Goal: Task Accomplishment & Management: Complete application form

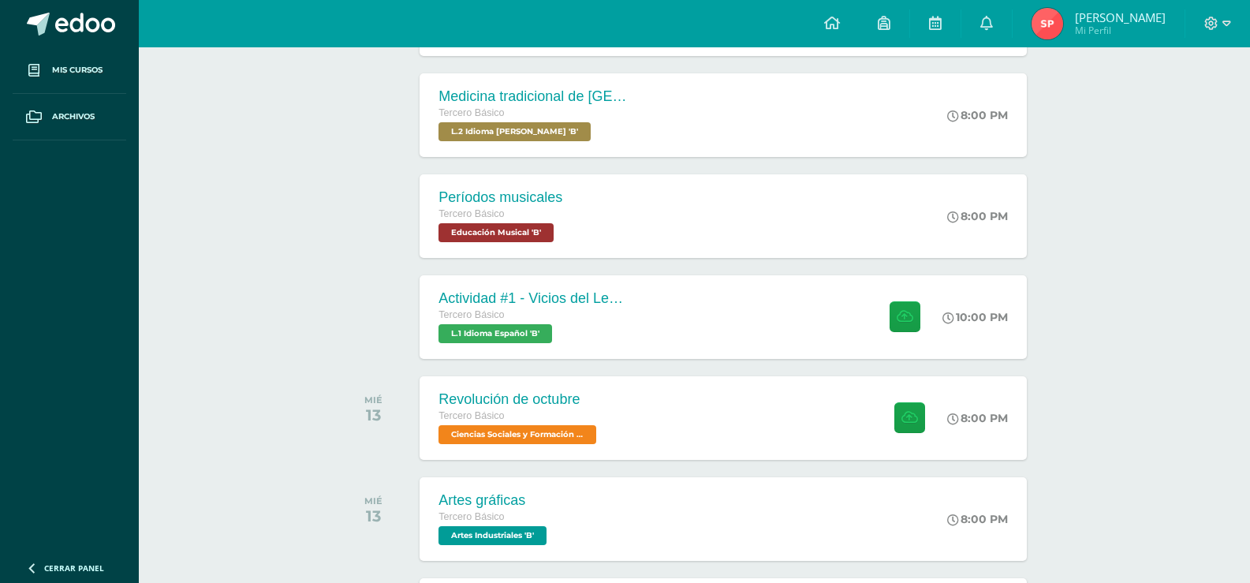
scroll to position [631, 0]
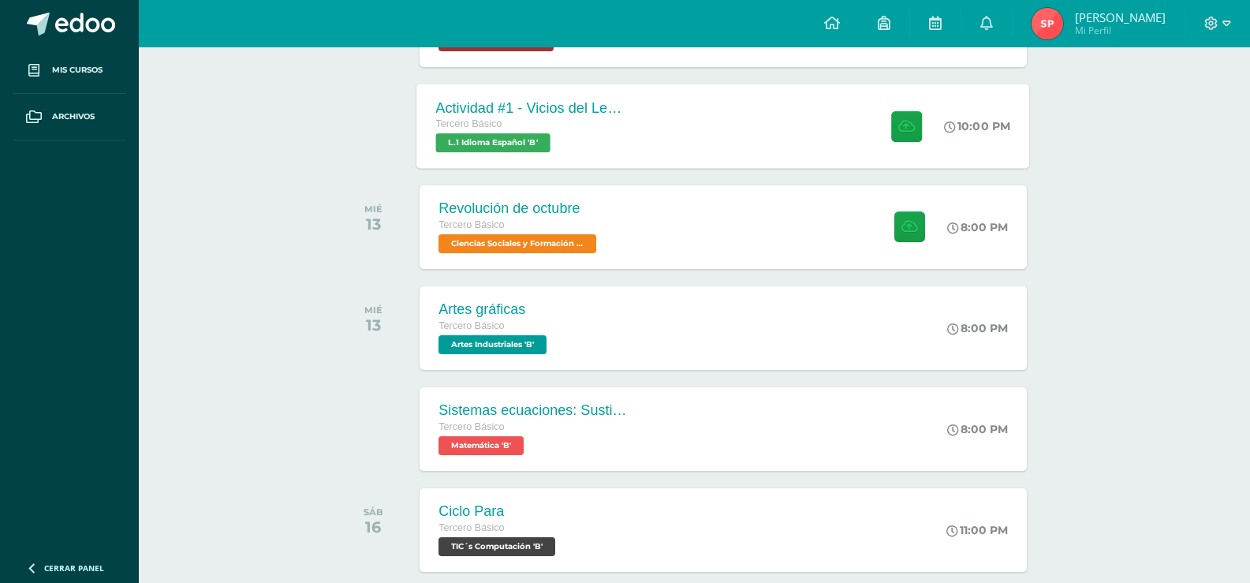
click at [595, 154] on div "Actividad #1 - Vicios del LenguaJe Tercero Básico L.1 Idioma Español 'B'" at bounding box center [531, 126] width 229 height 84
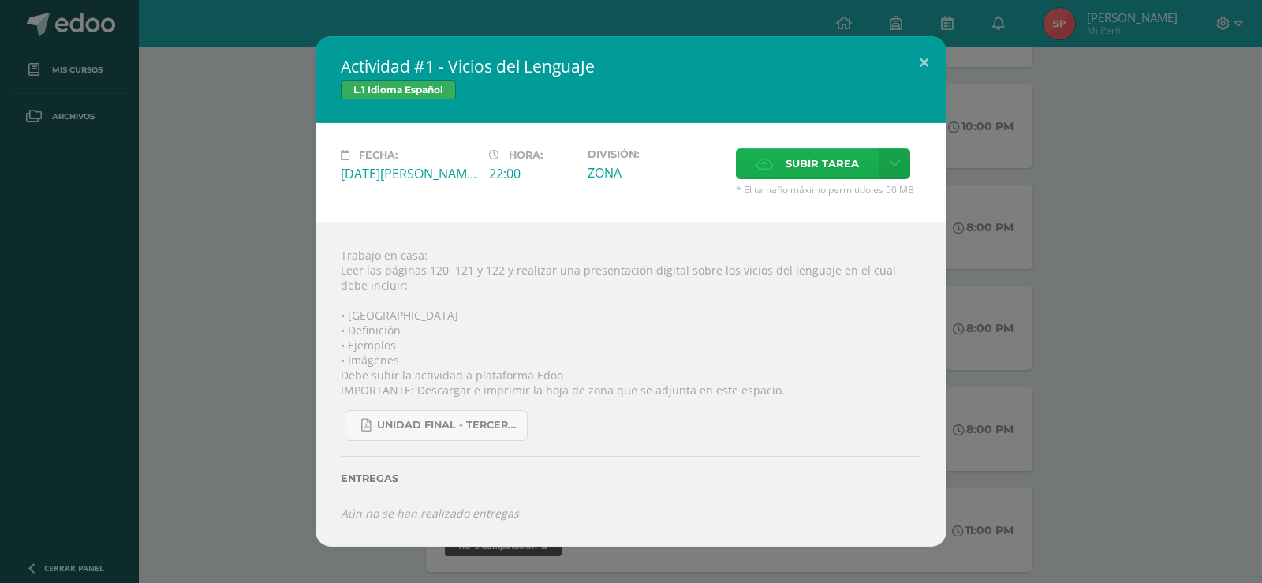
click at [867, 170] on label "Subir tarea" at bounding box center [808, 163] width 144 height 31
click at [0, 0] on input "Subir tarea" at bounding box center [0, 0] width 0 height 0
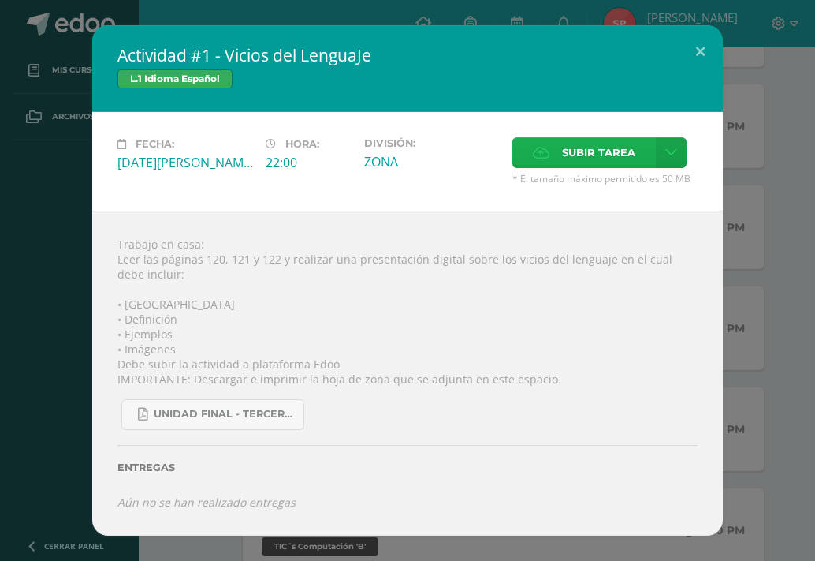
click at [559, 150] on label "Subir tarea" at bounding box center [585, 152] width 144 height 31
click at [0, 0] on input "Subir tarea" at bounding box center [0, 0] width 0 height 0
click at [561, 156] on label "Subir tarea" at bounding box center [585, 152] width 144 height 31
click at [0, 0] on input "Subir tarea" at bounding box center [0, 0] width 0 height 0
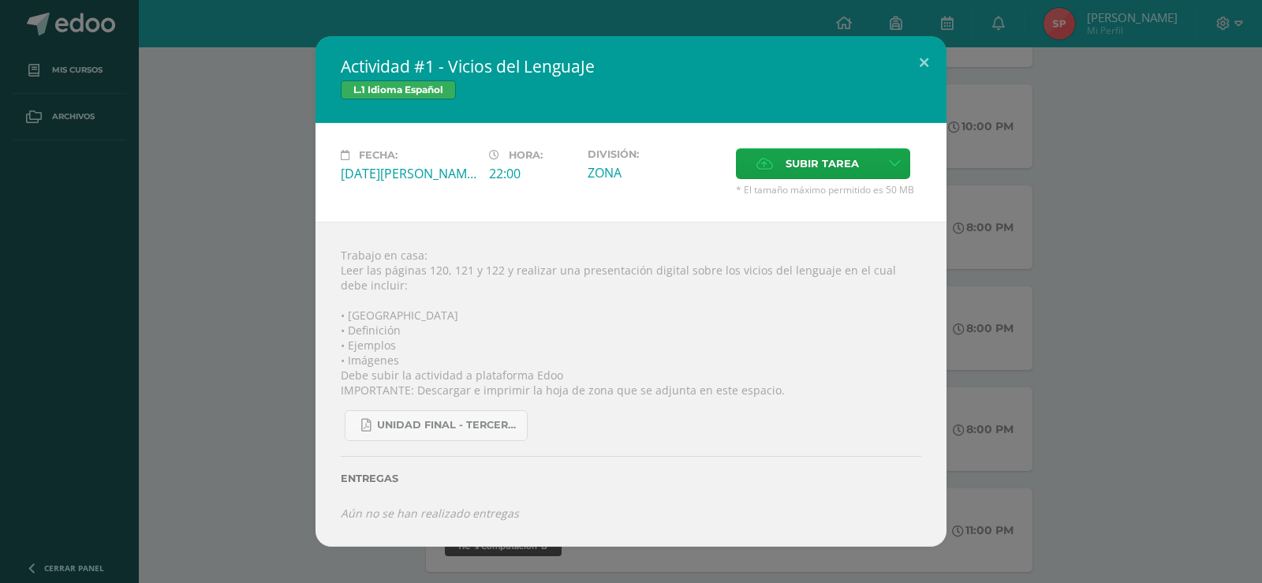
click at [1050, 244] on div "Actividad #1 - Vicios del LenguaJe L.1 Idioma Español Fecha: [DATE][PERSON_NAME…" at bounding box center [630, 291] width 1249 height 510
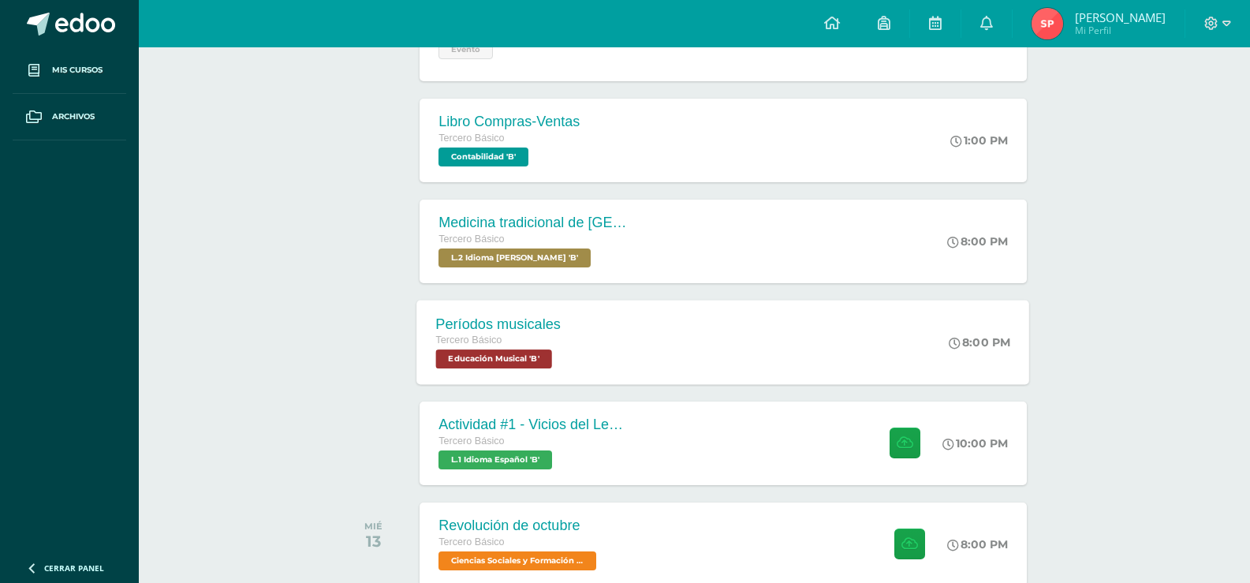
scroll to position [237, 0]
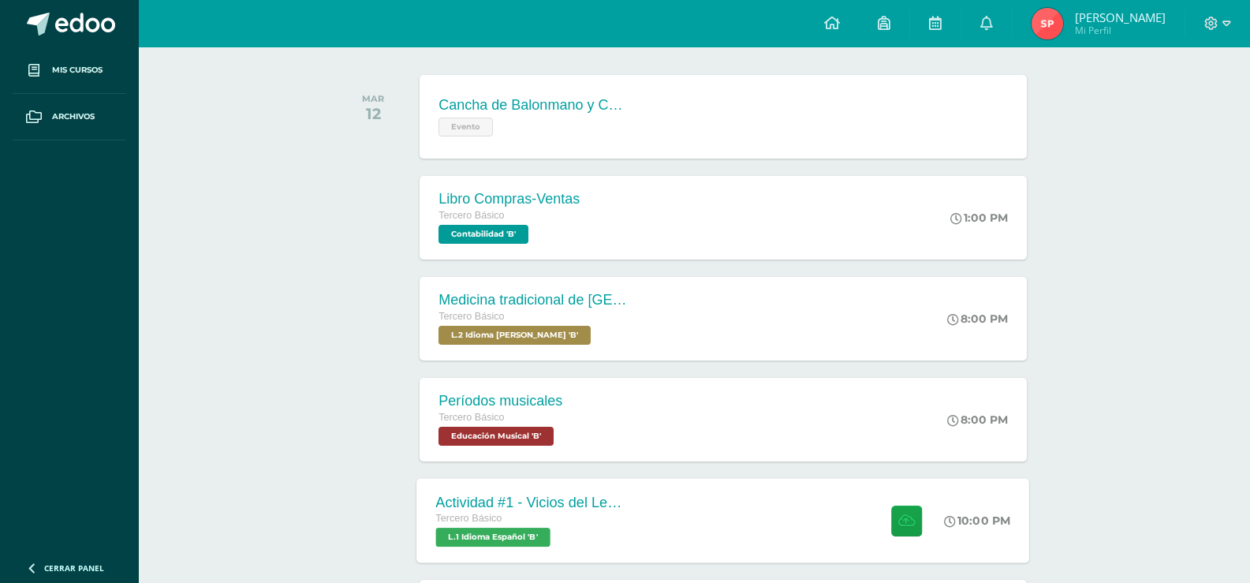
click at [657, 506] on div "Actividad #1 - Vicios del LenguaJe Tercero Básico L.1 Idioma Español 'B' 10:00 …" at bounding box center [723, 520] width 613 height 84
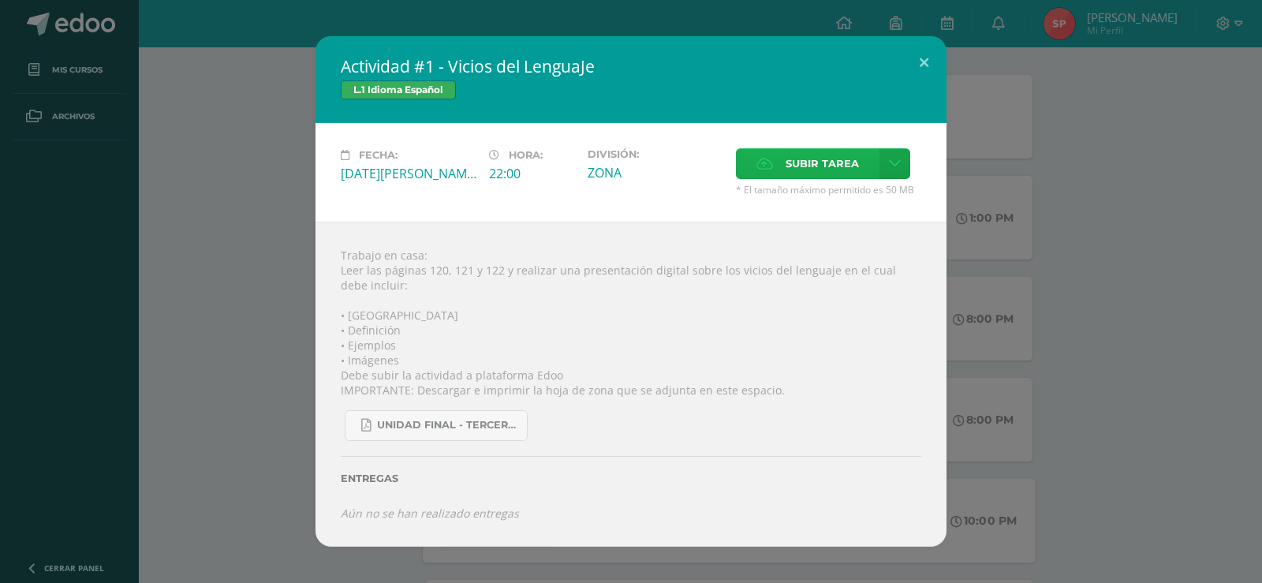
click at [792, 162] on span "Subir tarea" at bounding box center [821, 163] width 73 height 29
click at [0, 0] on input "Subir tarea" at bounding box center [0, 0] width 0 height 0
click at [431, 516] on icon "Aún no se han realizado entregas" at bounding box center [430, 512] width 178 height 15
click at [1122, 412] on div "Actividad #1 - Vicios del LenguaJe L.1 Idioma Español Fecha: [DATE][PERSON_NAME…" at bounding box center [630, 291] width 1249 height 510
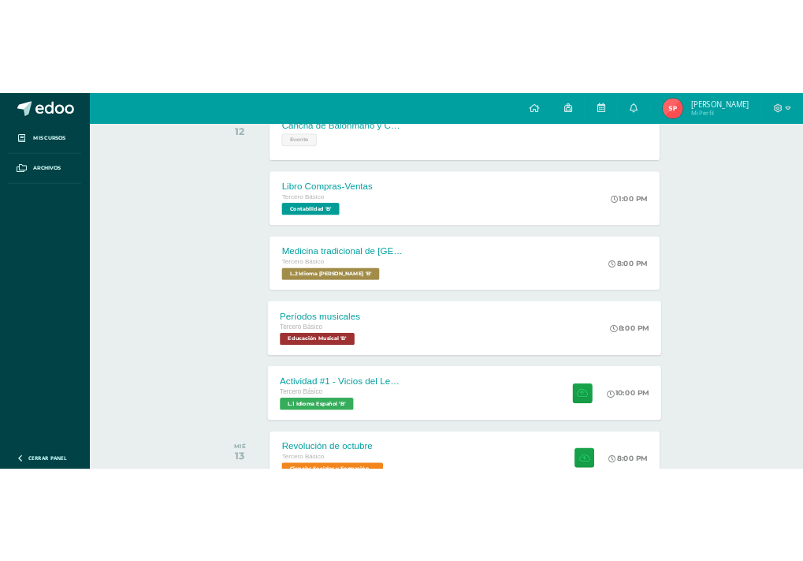
scroll to position [315, 0]
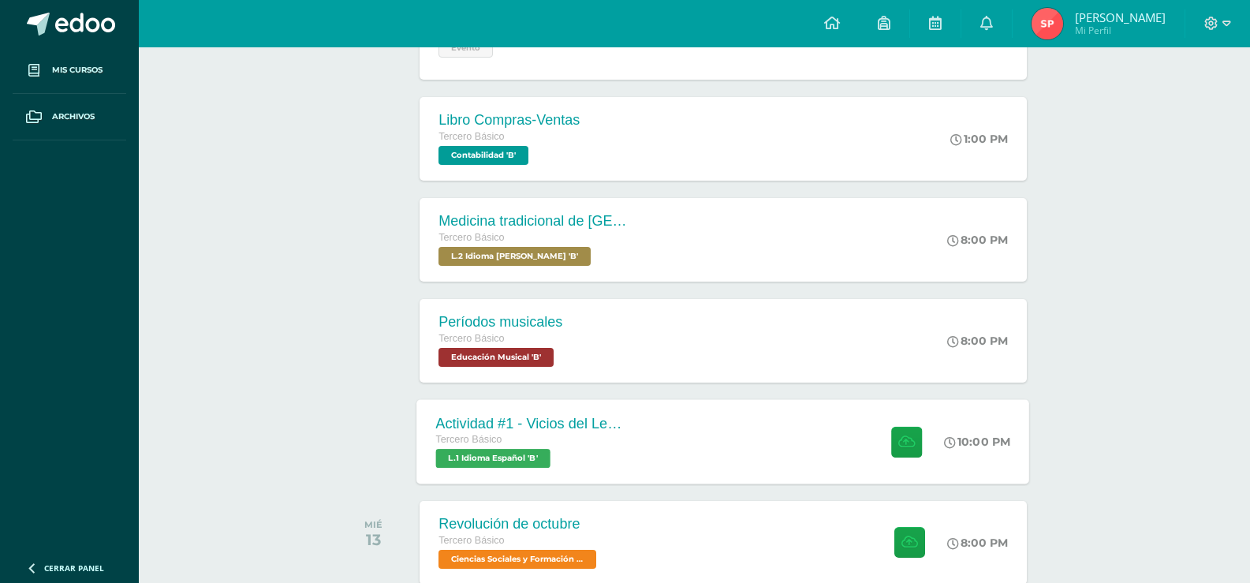
click at [766, 429] on div "Actividad #1 - Vicios del LenguaJe Tercero Básico L.1 Idioma Español 'B' 10:00 …" at bounding box center [723, 441] width 613 height 84
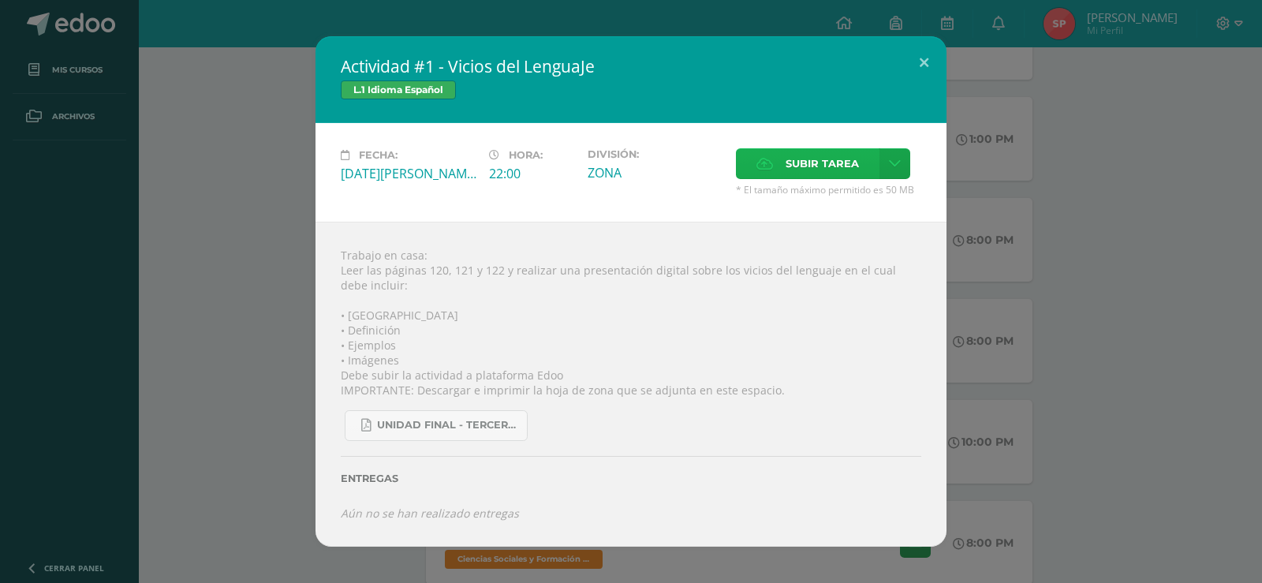
click at [785, 166] on label "Subir tarea" at bounding box center [808, 163] width 144 height 31
click at [0, 0] on input "Subir tarea" at bounding box center [0, 0] width 0 height 0
click at [828, 172] on span "Subir tarea" at bounding box center [821, 163] width 73 height 29
click at [0, 0] on input "Subir tarea" at bounding box center [0, 0] width 0 height 0
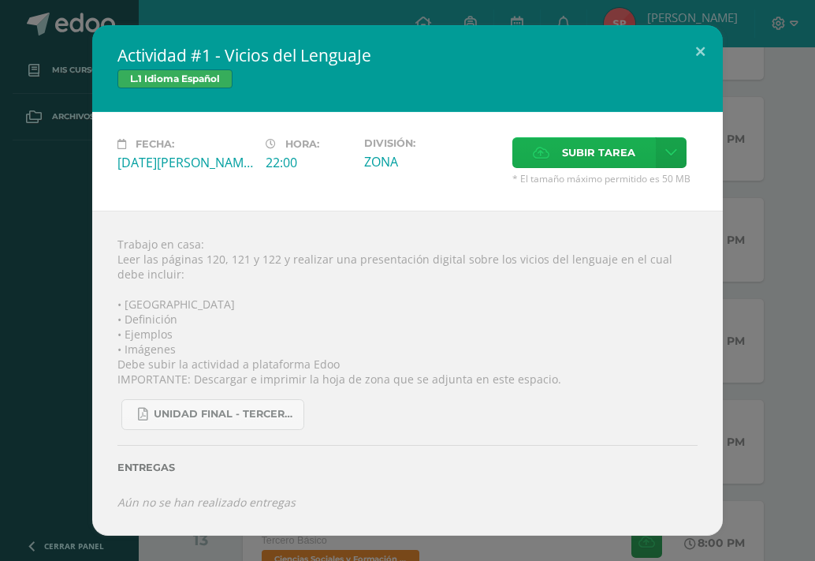
click at [627, 156] on span "Subir tarea" at bounding box center [598, 152] width 73 height 29
click at [0, 0] on input "Subir tarea" at bounding box center [0, 0] width 0 height 0
click at [736, 302] on div "Actividad #1 - Vicios del LenguaJe L.1 Idioma Español Fecha: [DATE][PERSON_NAME…" at bounding box center [407, 280] width 803 height 510
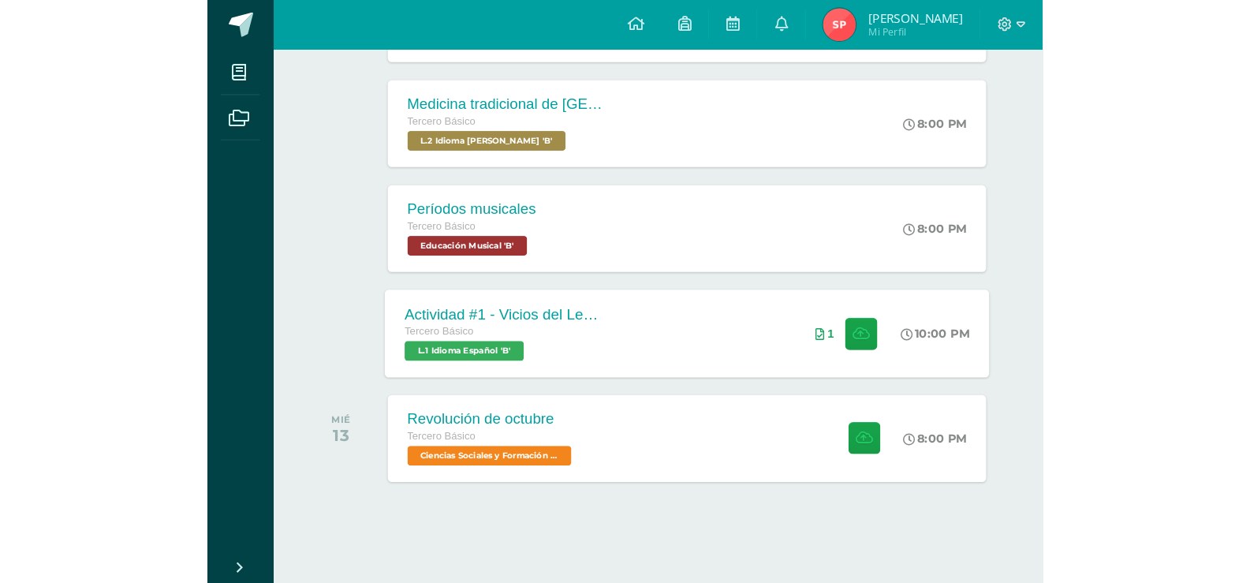
scroll to position [438, 0]
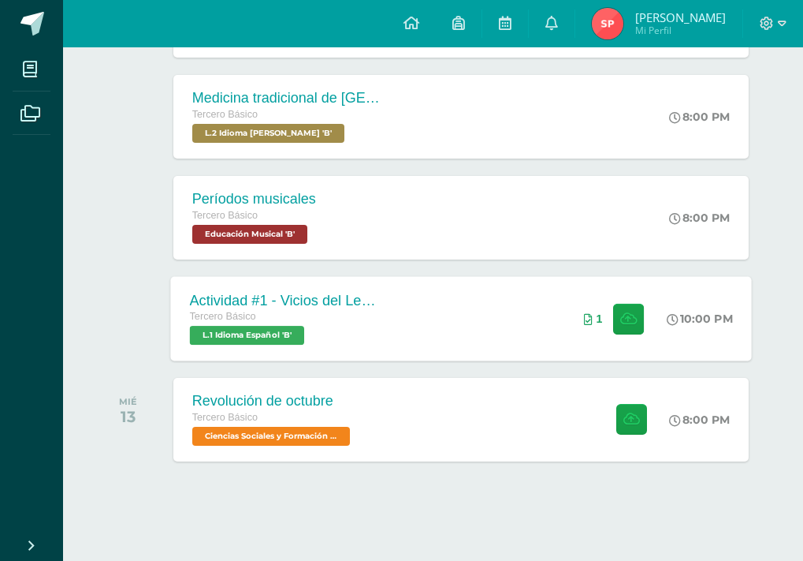
click at [446, 312] on div "Actividad #1 - Vicios del LenguaJe Tercero Básico L.1 Idioma Español 'B' 10:00 …" at bounding box center [460, 318] width 581 height 84
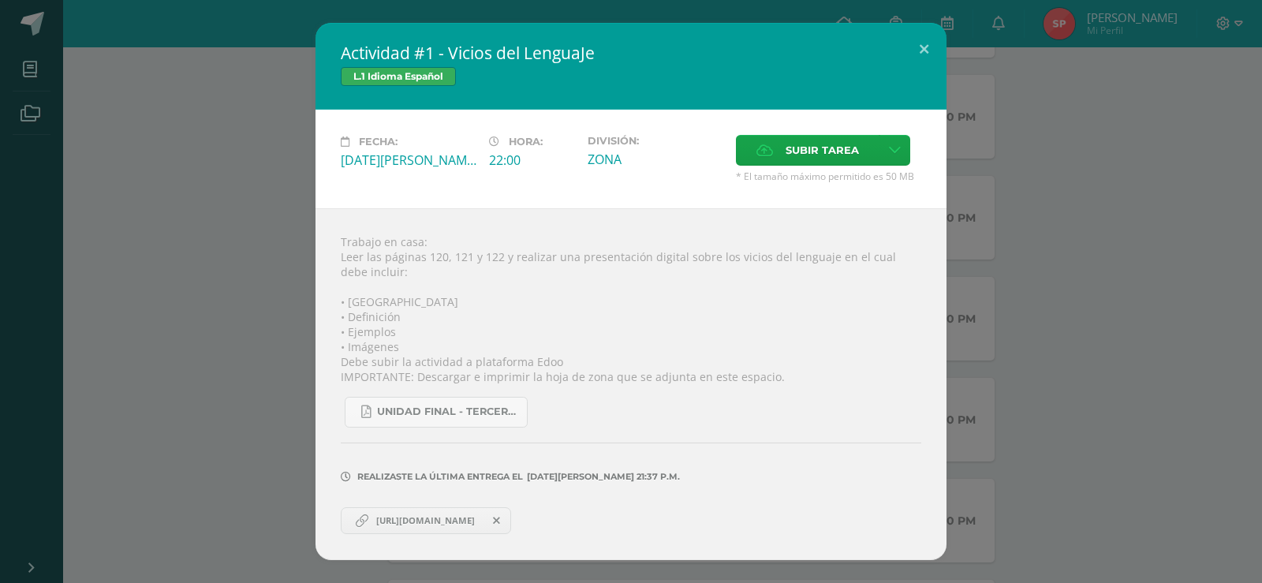
click at [258, 285] on div "Actividad #1 - Vicios del LenguaJe L.1 Idioma Español Fecha: [DATE][PERSON_NAME…" at bounding box center [630, 291] width 1249 height 537
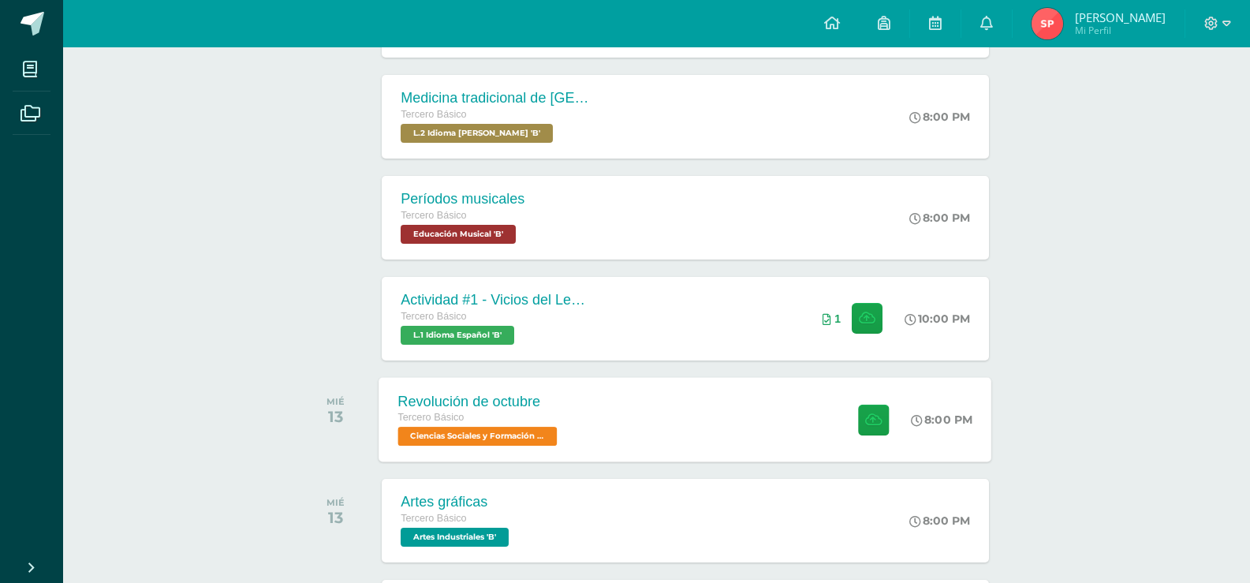
click at [471, 405] on div "Revolución de octubre" at bounding box center [479, 401] width 163 height 17
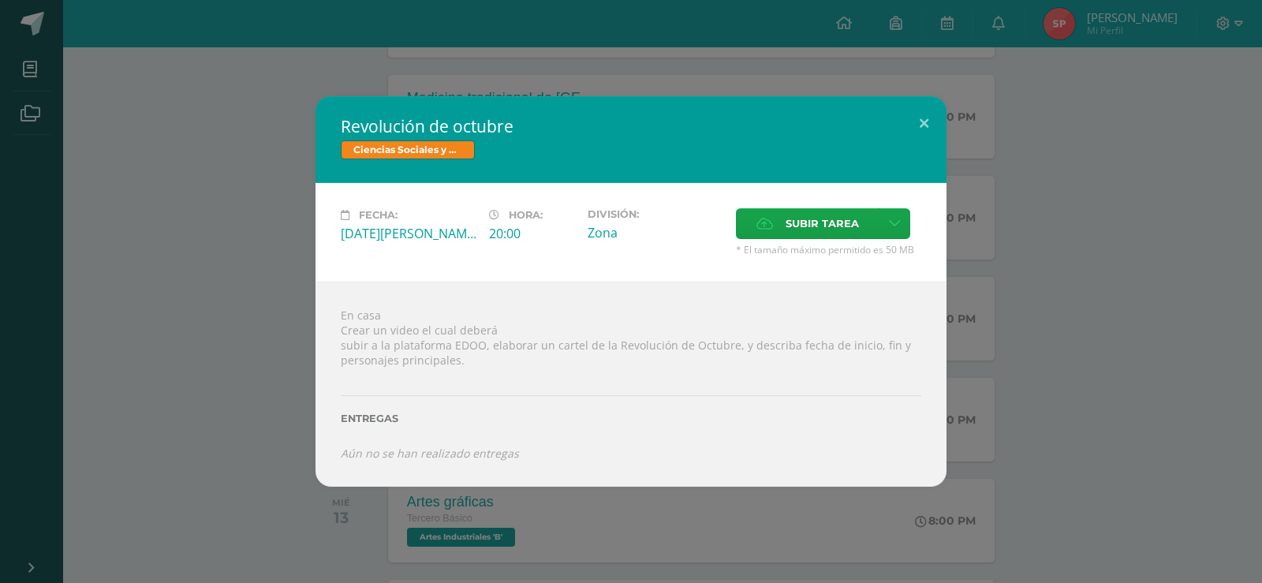
click at [151, 351] on div "Revolución de octubre Ciencias Sociales y Formación Ciudadana Fecha: [DATE][PER…" at bounding box center [630, 291] width 1249 height 390
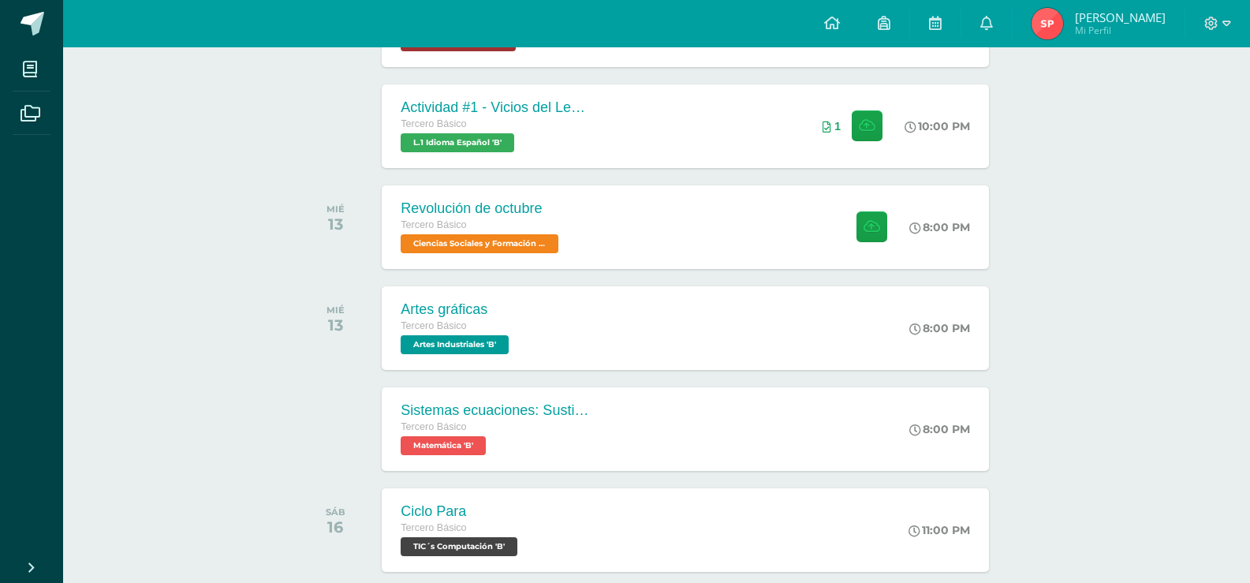
scroll to position [754, 0]
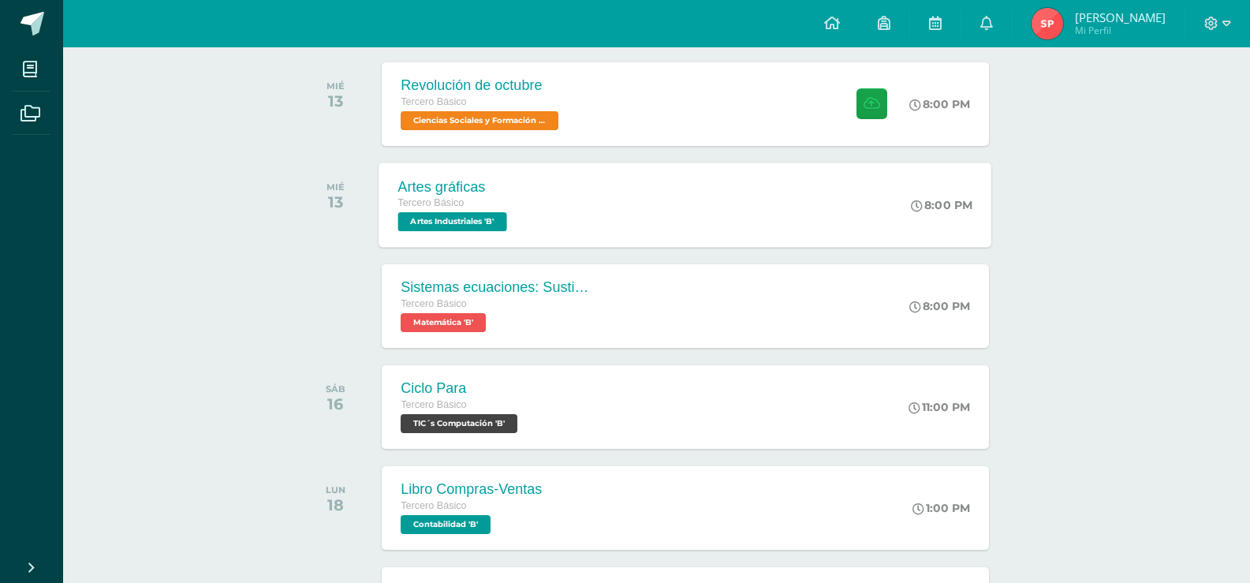
click at [506, 186] on div "Artes gráficas" at bounding box center [454, 186] width 113 height 17
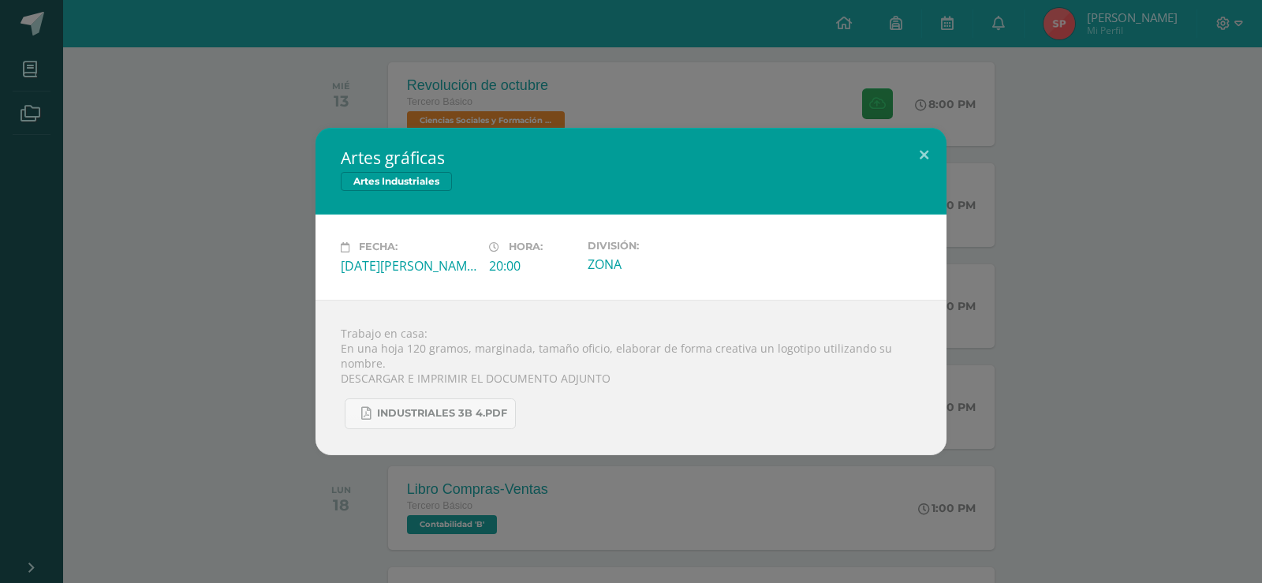
click at [280, 243] on div "Artes gráficas Artes Industriales Fecha: [DATE][PERSON_NAME] Hora: 20:00 Divisi…" at bounding box center [630, 291] width 1249 height 326
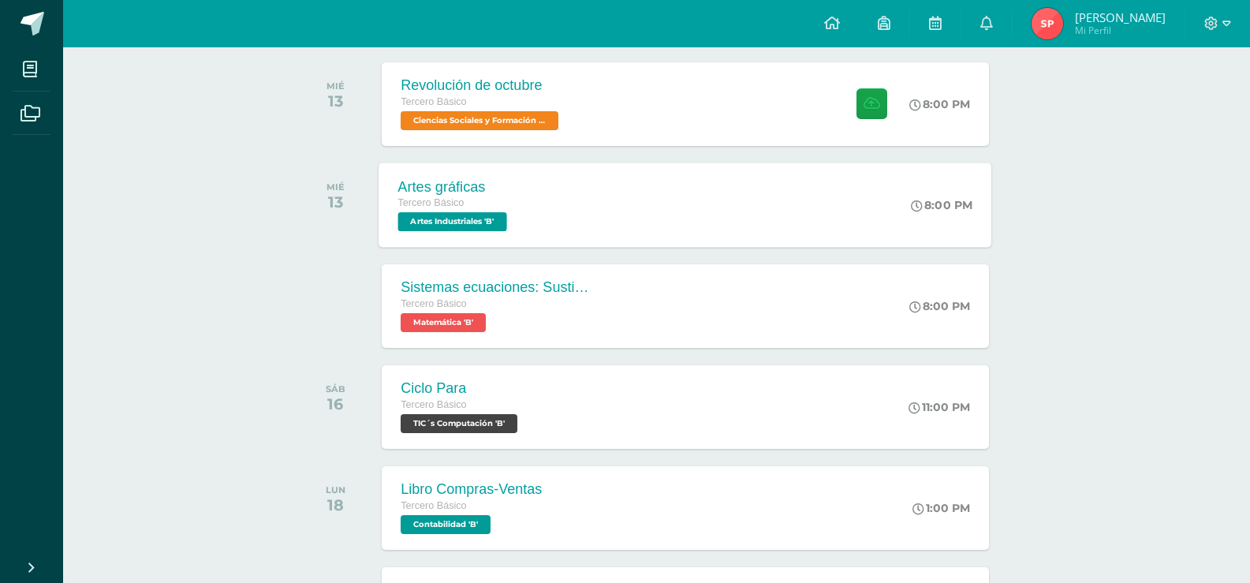
click at [585, 233] on div "Artes gráficas Tercero Básico Artes Industriales 'B' 8:00 PM Artes gráficas Art…" at bounding box center [685, 204] width 613 height 84
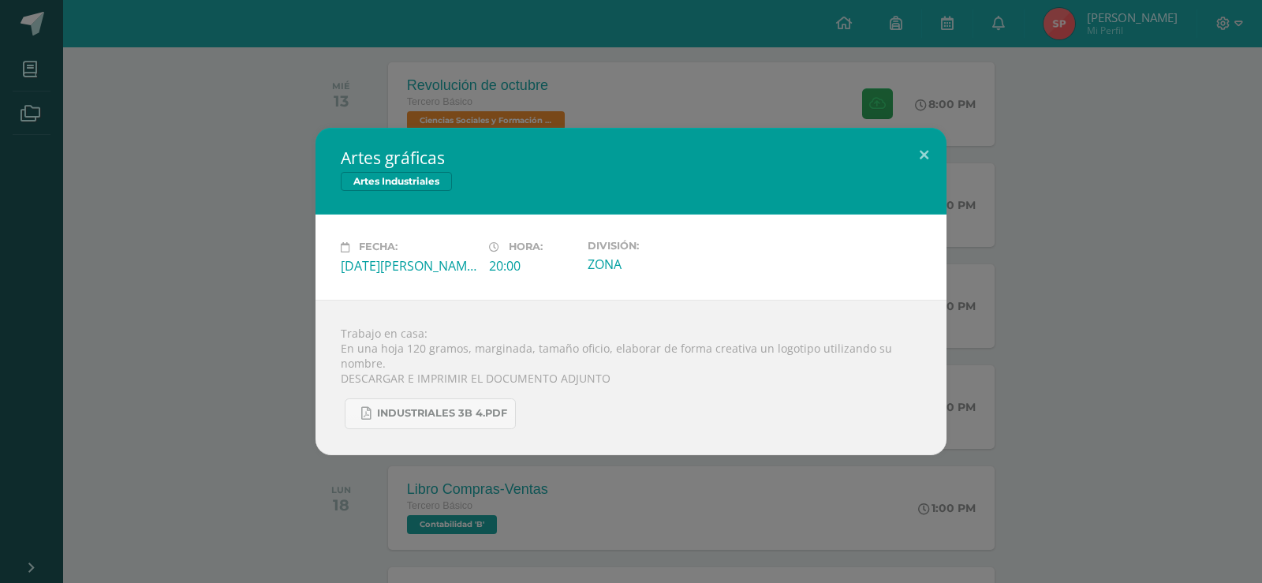
click at [204, 367] on div "Artes gráficas Artes Industriales Fecha: [DATE][PERSON_NAME] Hora: 20:00 Divisi…" at bounding box center [630, 291] width 1249 height 326
